Goal: Transaction & Acquisition: Purchase product/service

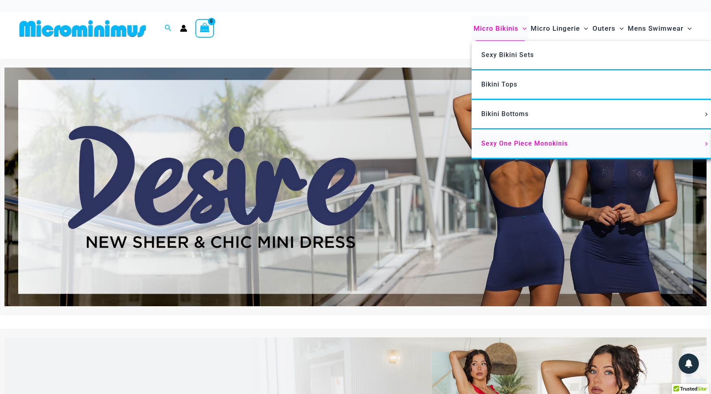
click at [519, 142] on span "Sexy One Piece Monokinis" at bounding box center [524, 143] width 87 height 8
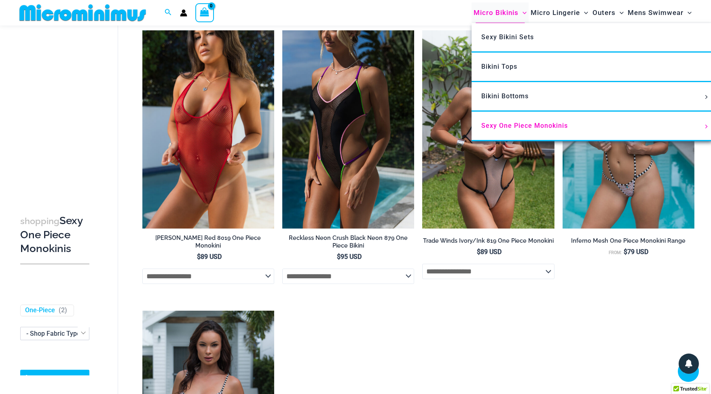
scroll to position [281, 0]
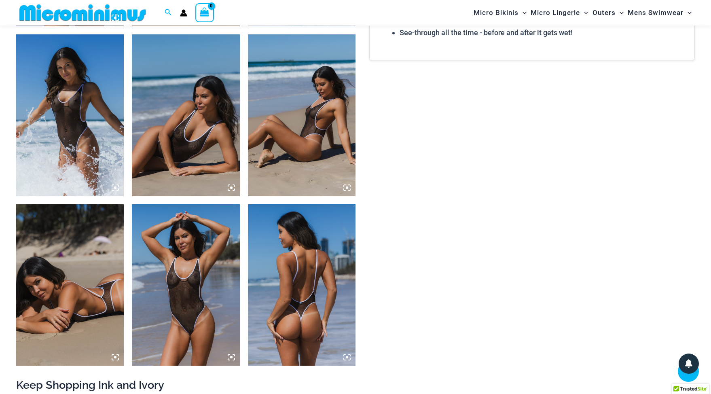
scroll to position [725, 0]
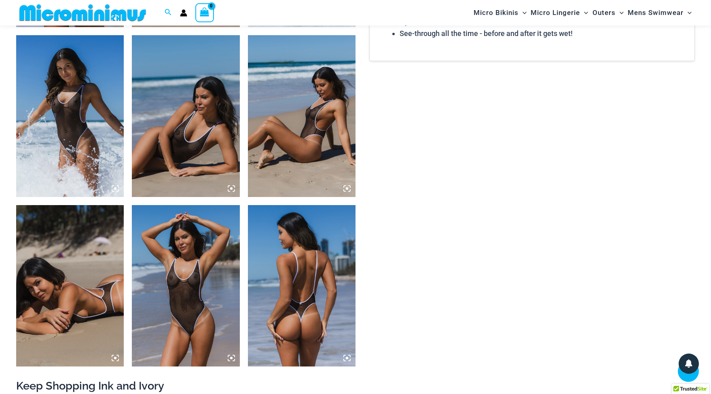
click at [81, 114] on img at bounding box center [70, 115] width 108 height 161
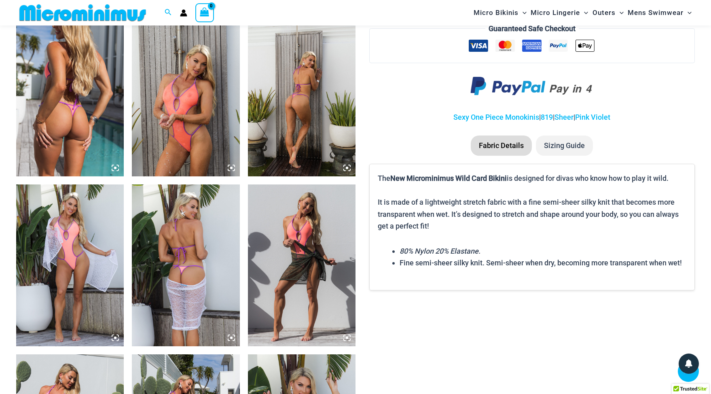
scroll to position [577, 0]
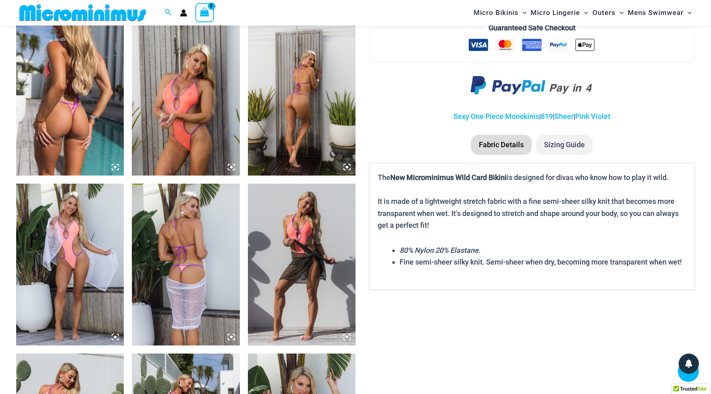
click at [106, 114] on img at bounding box center [70, 94] width 108 height 161
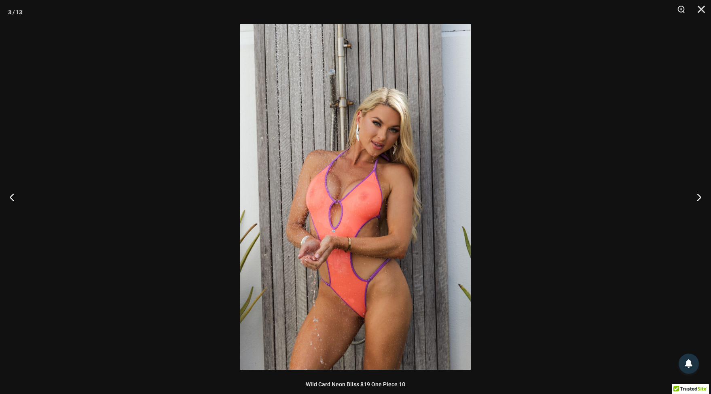
click at [365, 267] on img at bounding box center [355, 196] width 230 height 345
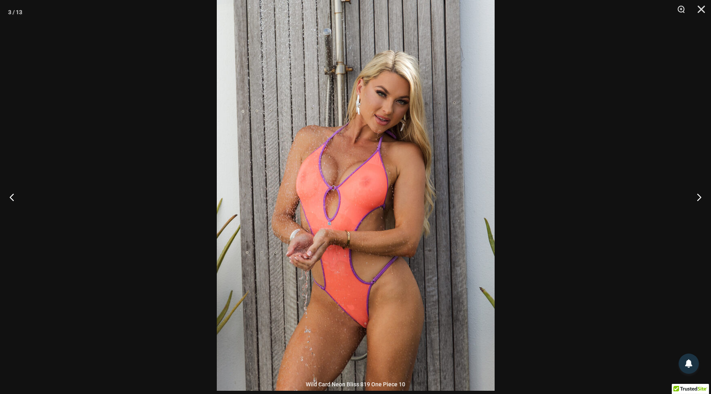
click at [365, 267] on img at bounding box center [356, 182] width 278 height 416
